Goal: Information Seeking & Learning: Learn about a topic

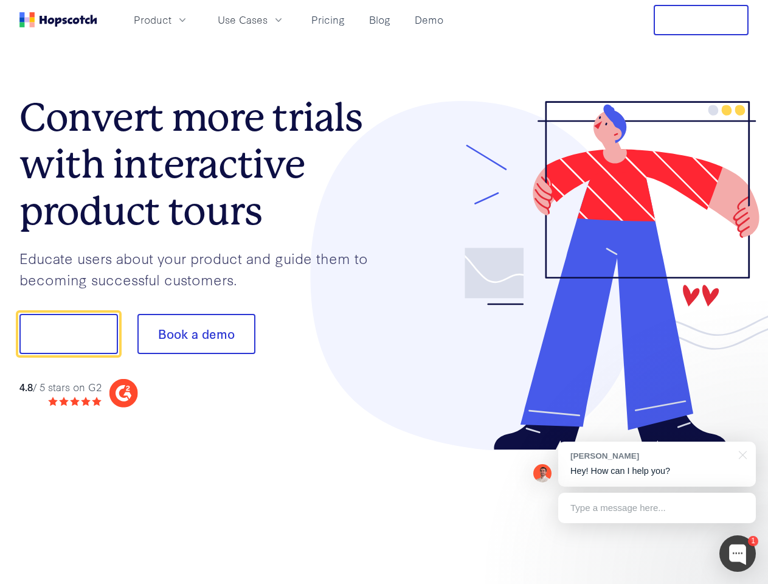
click at [384, 292] on div at bounding box center [566, 276] width 365 height 350
click at [172, 19] on span "Product" at bounding box center [153, 19] width 38 height 15
click at [268, 19] on span "Use Cases" at bounding box center [243, 19] width 50 height 15
click at [701, 20] on button "Free Trial" at bounding box center [701, 20] width 95 height 30
click at [68, 334] on button "Show me!" at bounding box center [68, 334] width 99 height 40
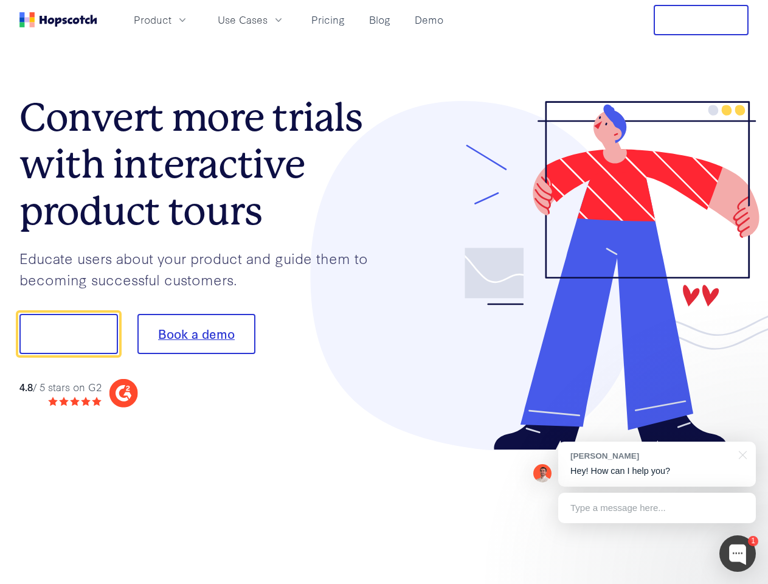
click at [196, 334] on button "Book a demo" at bounding box center [196, 334] width 118 height 40
click at [738, 553] on div at bounding box center [737, 553] width 36 height 36
click at [657, 464] on div "[PERSON_NAME] Hey! How can I help you?" at bounding box center [657, 464] width 198 height 45
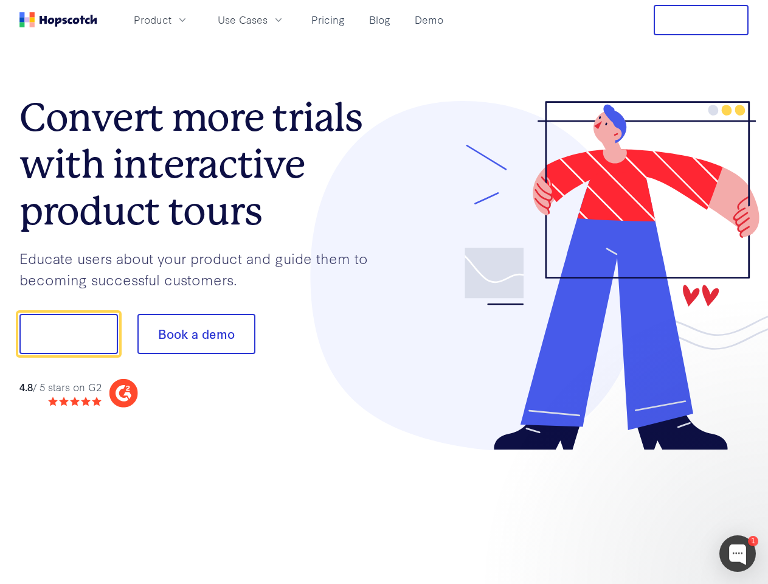
click at [741, 454] on div at bounding box center [642, 333] width 228 height 406
click at [657, 508] on div at bounding box center [642, 414] width 228 height 243
